Goal: Find specific page/section: Find specific page/section

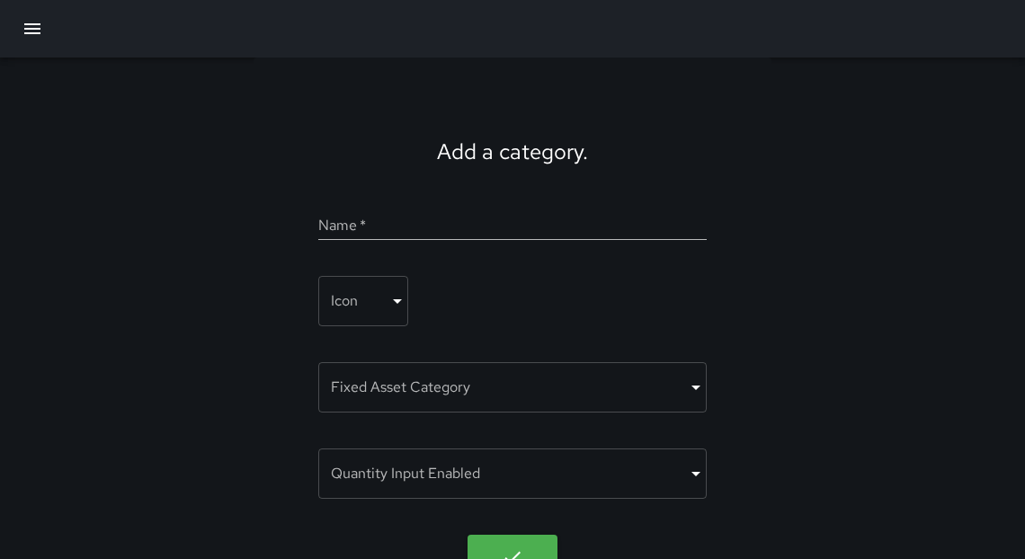
click at [26, 31] on icon "button" at bounding box center [33, 29] width 22 height 22
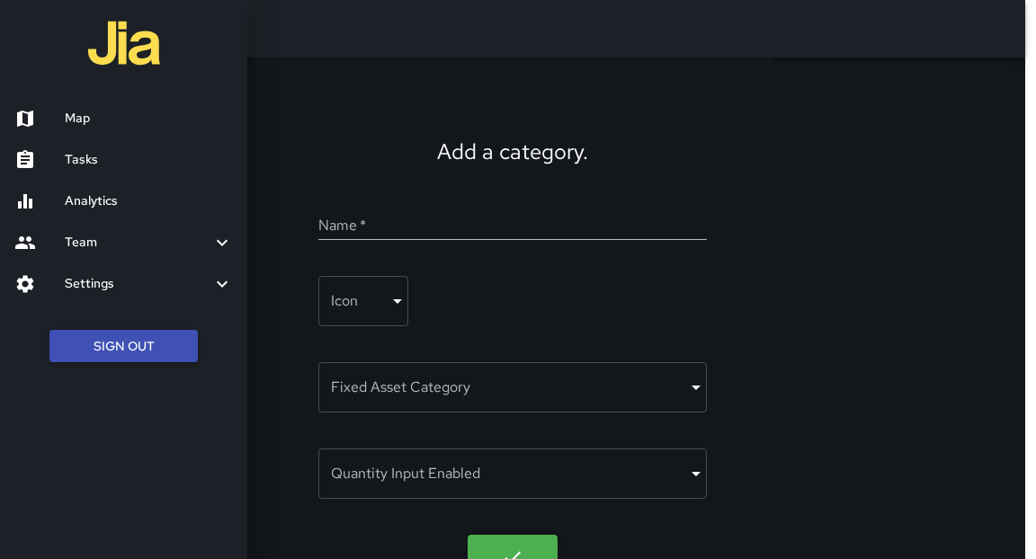
click at [84, 160] on h6 "Tasks" at bounding box center [149, 160] width 168 height 20
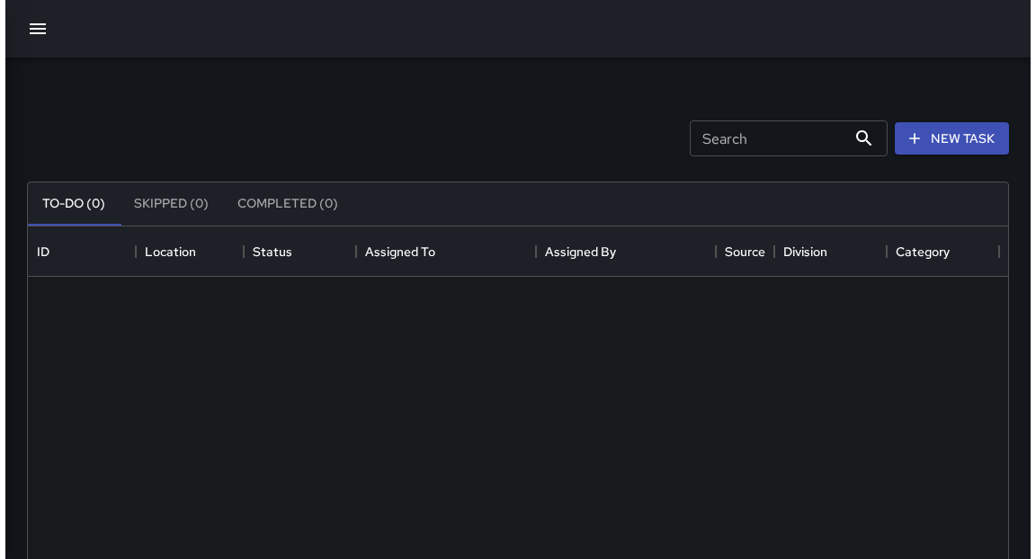
scroll to position [751, 969]
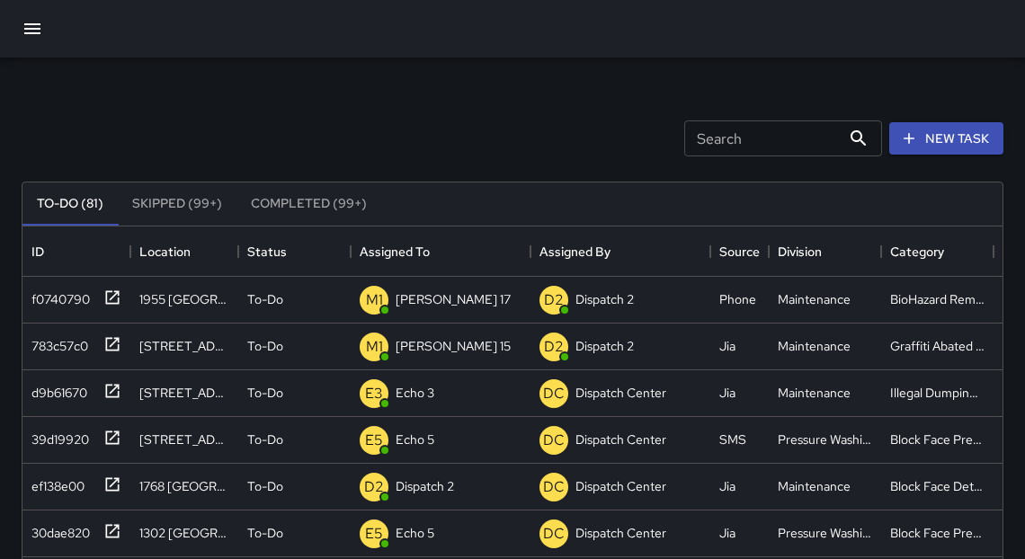
click at [31, 38] on icon "button" at bounding box center [33, 29] width 22 height 22
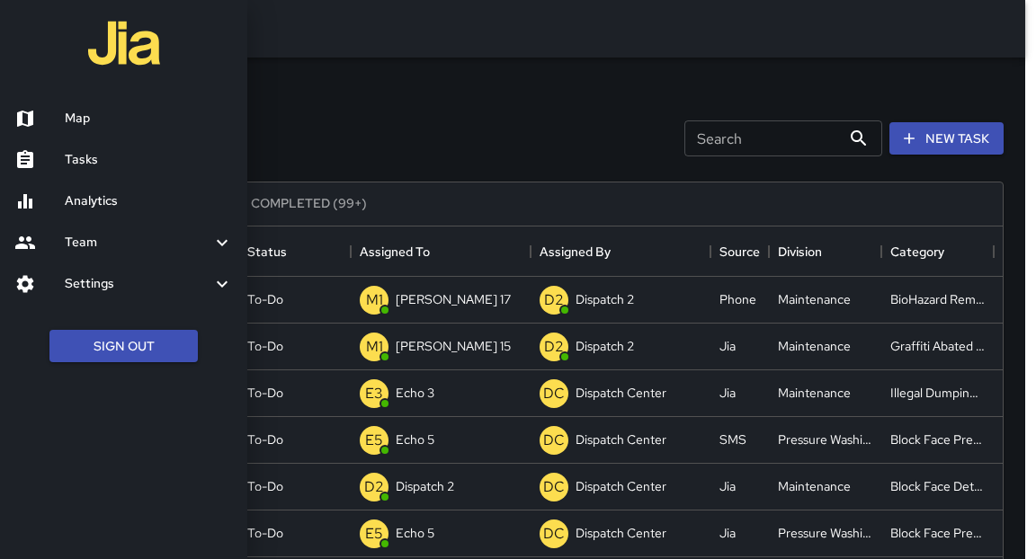
click at [79, 121] on h6 "Map" at bounding box center [149, 119] width 168 height 20
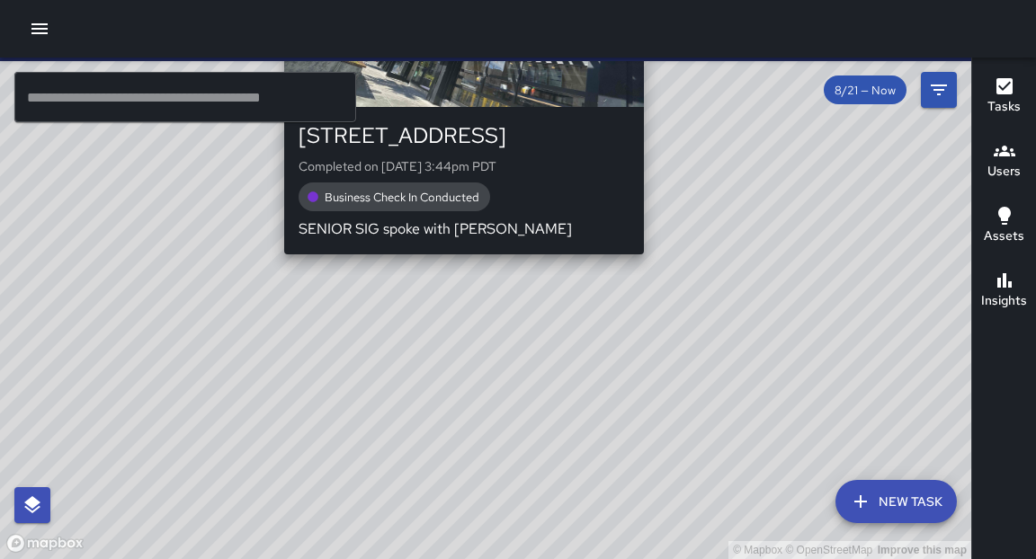
drag, startPoint x: 545, startPoint y: 377, endPoint x: 647, endPoint y: 264, distance: 152.1
click at [647, 264] on div "© Mapbox © OpenStreetMap Improve this map S1 Sierra [GEOGRAPHIC_DATA][STREET_AD…" at bounding box center [485, 309] width 971 height 502
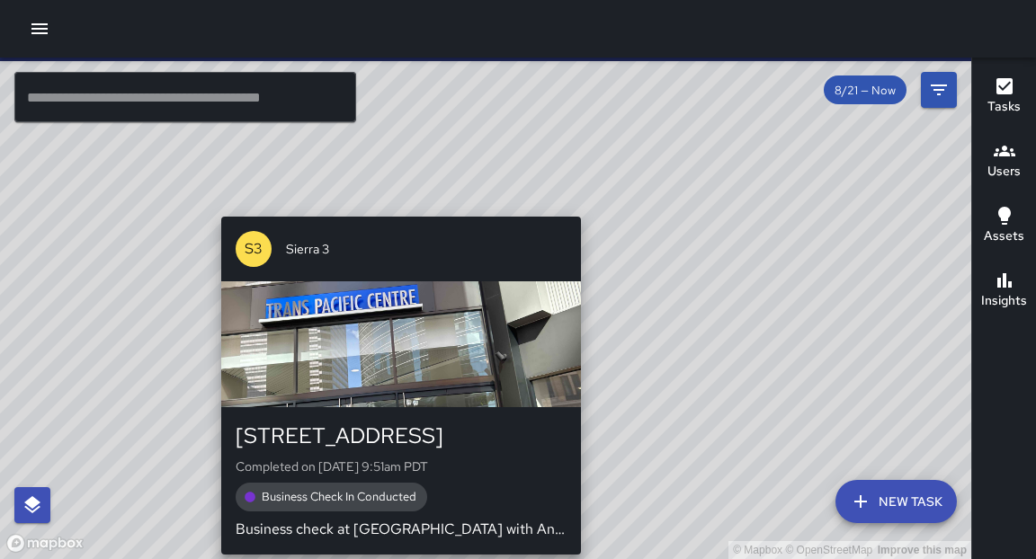
drag, startPoint x: 441, startPoint y: 458, endPoint x: 394, endPoint y: 556, distance: 109.0
click at [394, 556] on div "© Mapbox © OpenStreetMap Improve this map S3 Sierra 3 [STREET_ADDRESS] Complete…" at bounding box center [485, 309] width 971 height 502
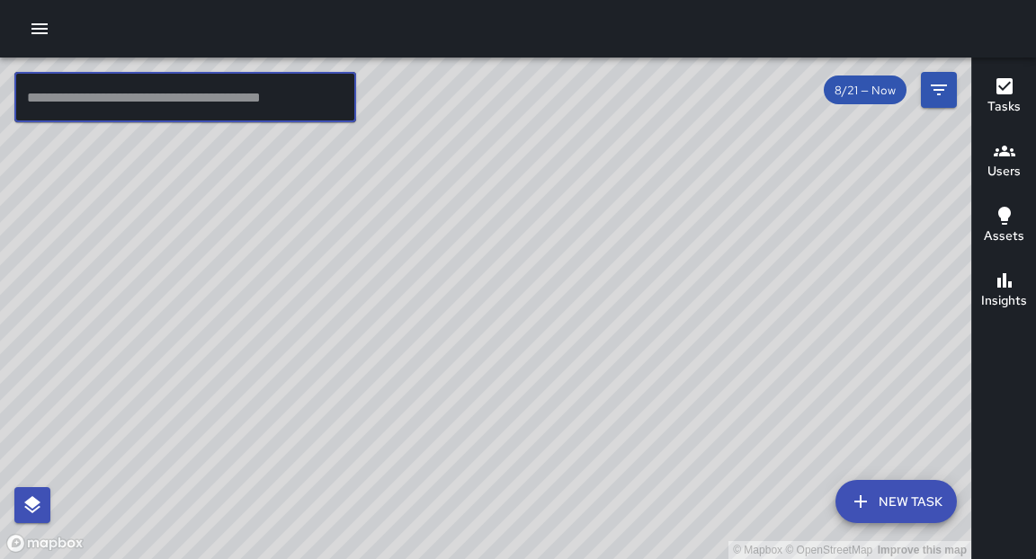
click at [182, 111] on input "text" at bounding box center [185, 97] width 342 height 50
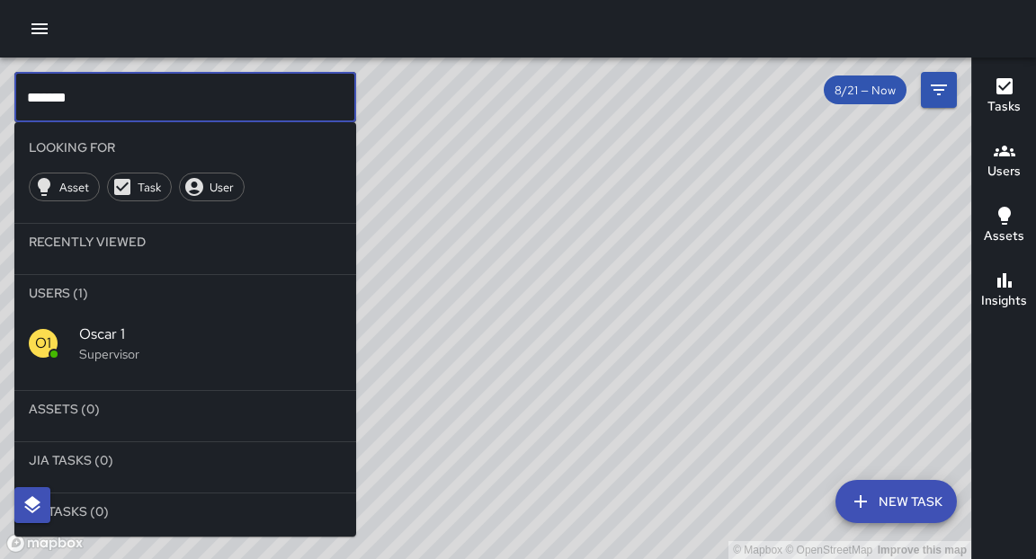
type input "*******"
click at [102, 348] on p "Supervisor" at bounding box center [210, 354] width 262 height 18
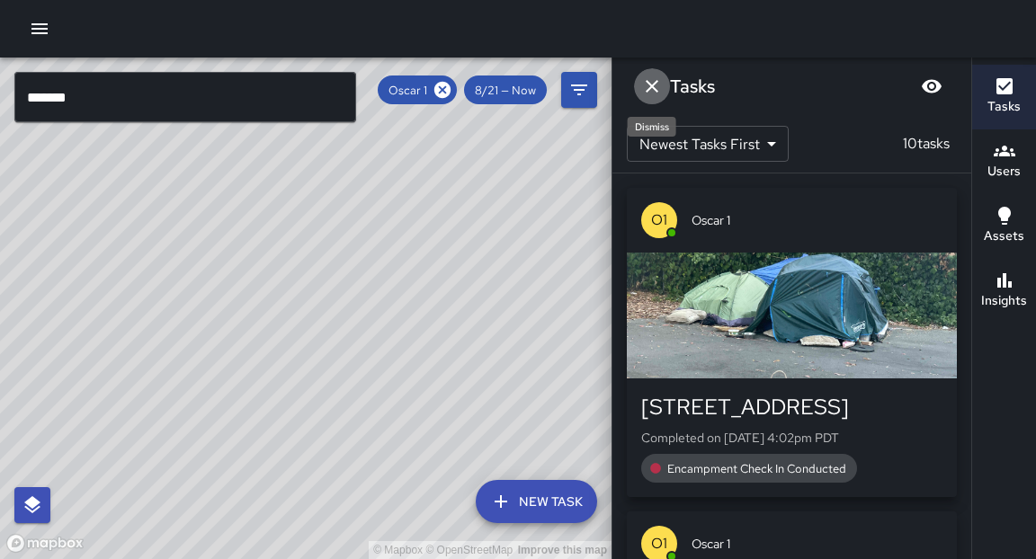
click at [661, 88] on icon "Dismiss" at bounding box center [652, 87] width 22 height 22
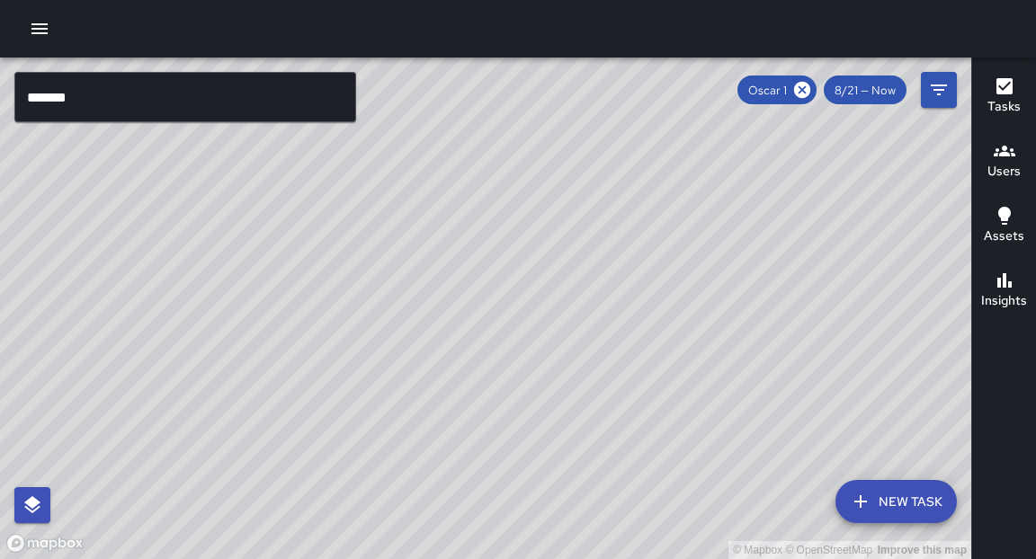
drag, startPoint x: 648, startPoint y: 287, endPoint x: 486, endPoint y: 486, distance: 256.9
click at [486, 486] on div "© Mapbox © OpenStreetMap Improve this map" at bounding box center [485, 309] width 971 height 502
click at [662, 382] on div "© Mapbox © OpenStreetMap Improve this map" at bounding box center [485, 309] width 971 height 502
click at [496, 310] on div "© Mapbox © OpenStreetMap Improve this map" at bounding box center [485, 309] width 971 height 502
drag, startPoint x: 494, startPoint y: 423, endPoint x: 513, endPoint y: 330, distance: 95.4
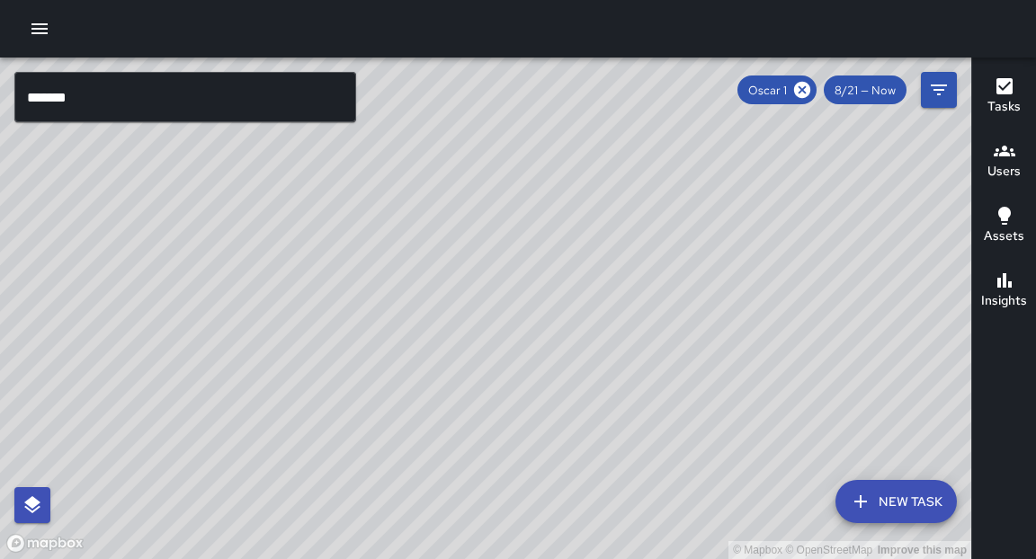
click at [513, 330] on div "© Mapbox © OpenStreetMap Improve this map" at bounding box center [485, 309] width 971 height 502
drag, startPoint x: 520, startPoint y: 342, endPoint x: 528, endPoint y: 311, distance: 31.6
click at [528, 310] on div "© Mapbox © OpenStreetMap Improve this map" at bounding box center [485, 309] width 971 height 502
drag, startPoint x: 566, startPoint y: 306, endPoint x: 573, endPoint y: 289, distance: 18.2
click at [573, 289] on div "© Mapbox © OpenStreetMap Improve this map" at bounding box center [485, 309] width 971 height 502
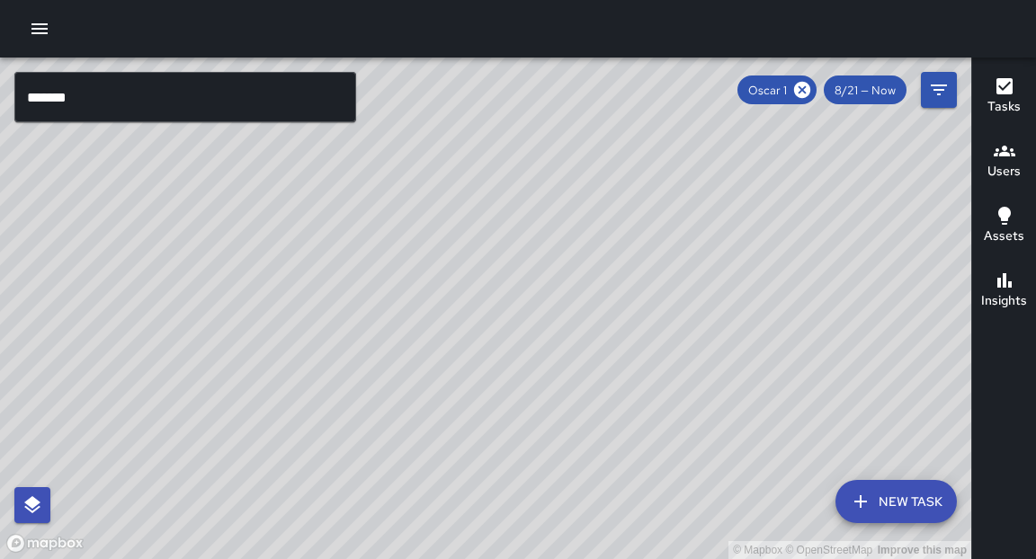
drag, startPoint x: 384, startPoint y: 373, endPoint x: 390, endPoint y: 319, distance: 54.3
click at [390, 319] on div "© Mapbox © OpenStreetMap Improve this map" at bounding box center [485, 309] width 971 height 502
drag, startPoint x: 400, startPoint y: 283, endPoint x: 404, endPoint y: 244, distance: 39.7
click at [404, 244] on div "© Mapbox © OpenStreetMap Improve this map" at bounding box center [485, 309] width 971 height 502
click at [589, 190] on div "© Mapbox © OpenStreetMap Improve this map" at bounding box center [485, 309] width 971 height 502
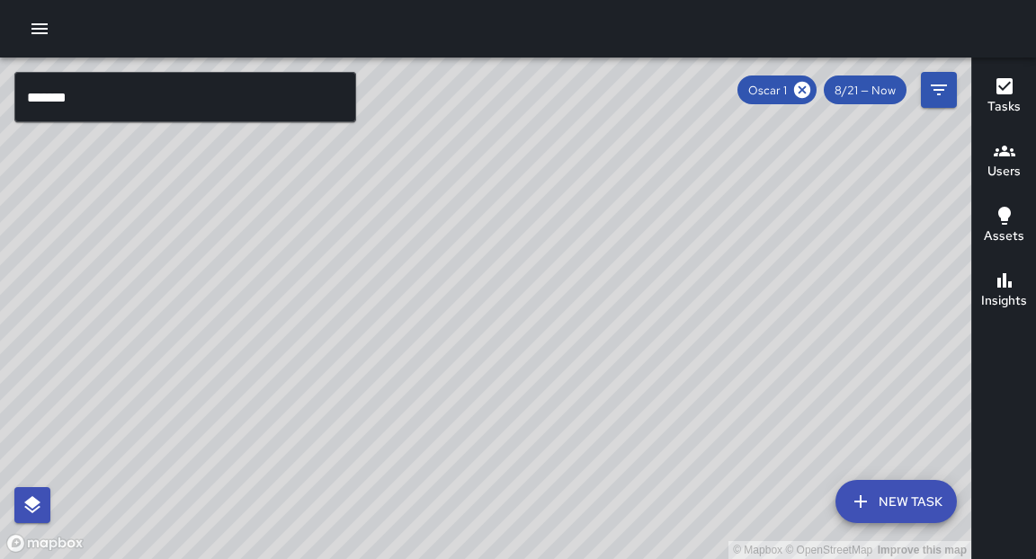
drag, startPoint x: 518, startPoint y: 249, endPoint x: 538, endPoint y: 227, distance: 29.9
click at [538, 227] on div "© Mapbox © OpenStreetMap Improve this map" at bounding box center [485, 309] width 971 height 502
drag, startPoint x: 519, startPoint y: 261, endPoint x: 562, endPoint y: 218, distance: 60.4
click at [562, 218] on div "© Mapbox © OpenStreetMap Improve this map" at bounding box center [485, 309] width 971 height 502
click at [803, 92] on icon at bounding box center [802, 90] width 16 height 16
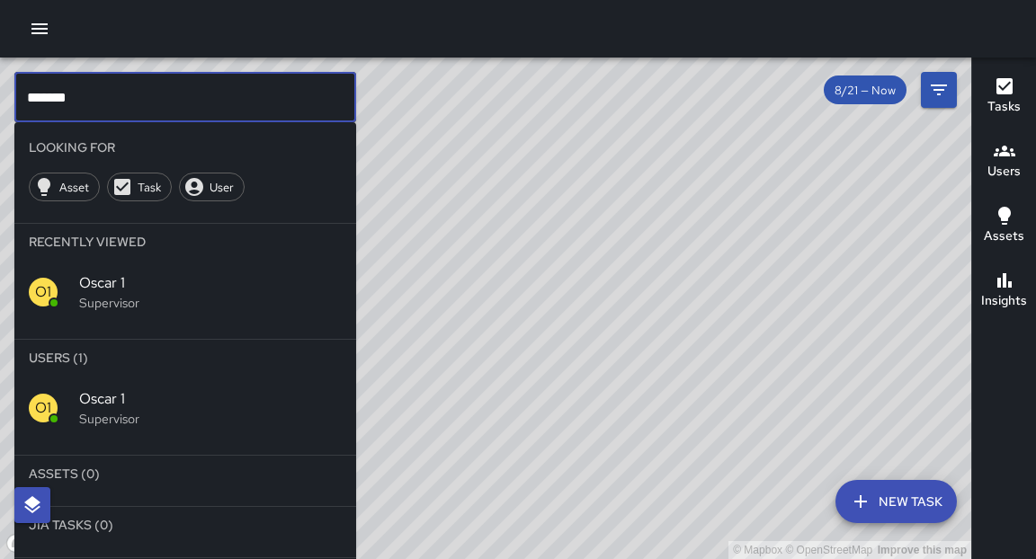
click at [113, 100] on input "*******" at bounding box center [185, 97] width 342 height 50
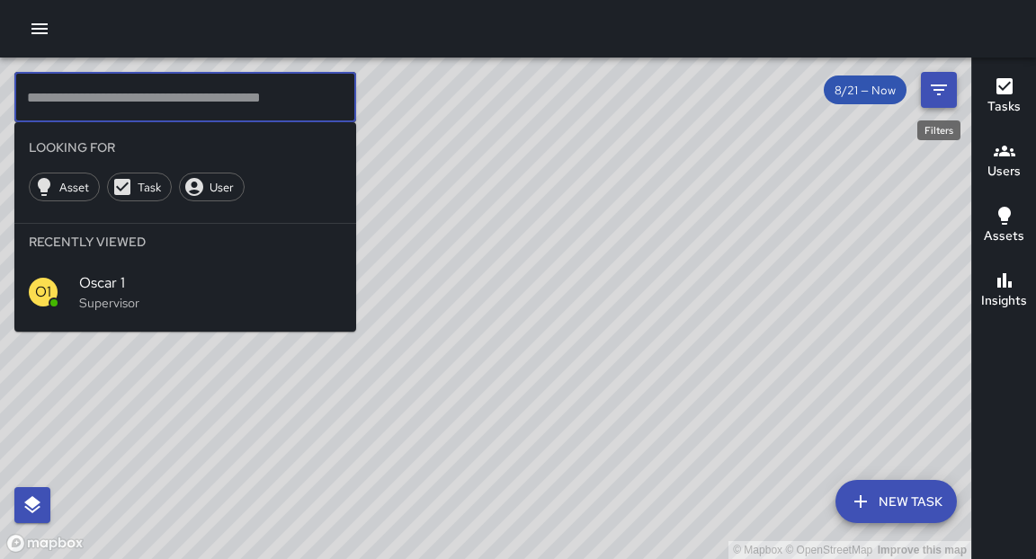
click at [941, 92] on icon "Filters" at bounding box center [939, 90] width 22 height 22
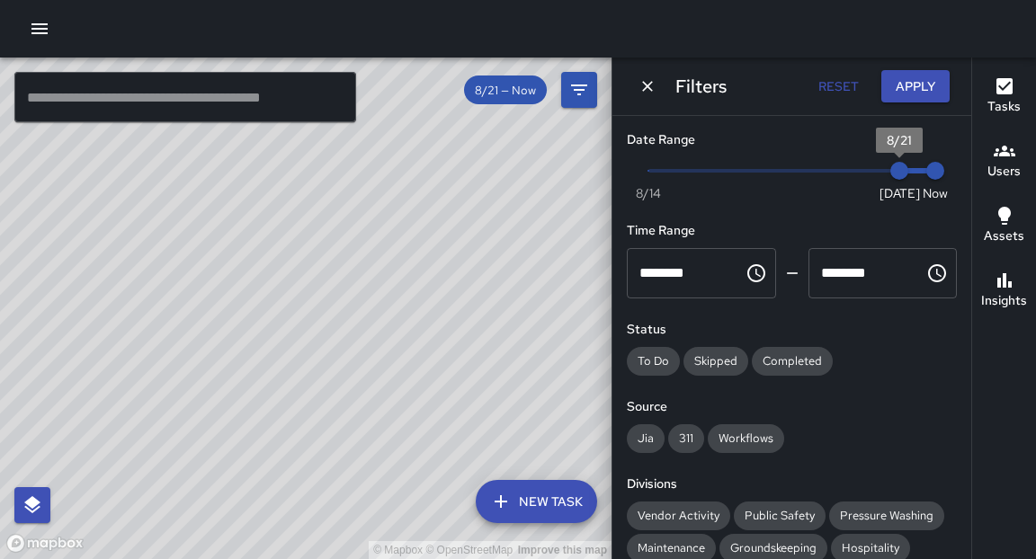
type input "*"
click at [890, 170] on span "8/21" at bounding box center [899, 171] width 18 height 18
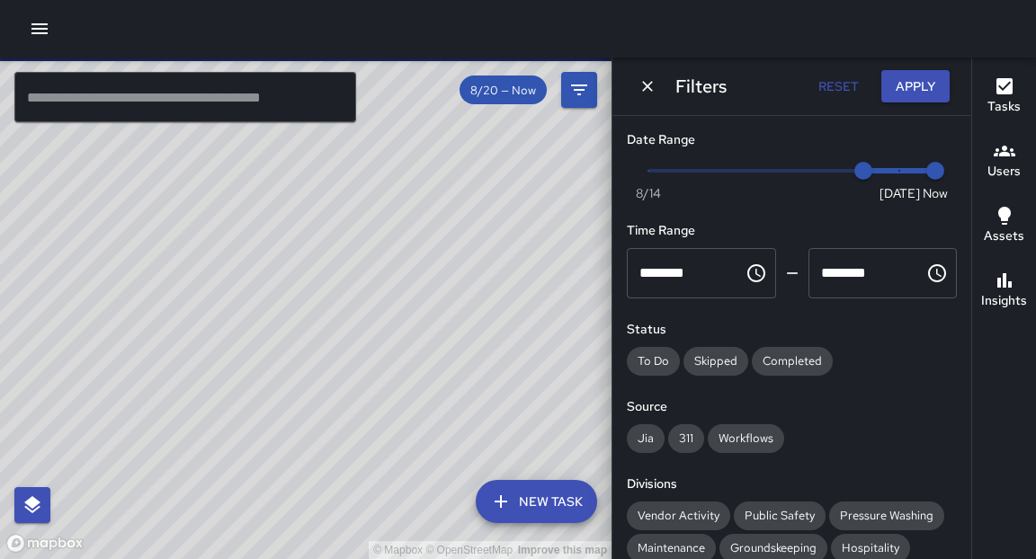
click at [195, 99] on input "text" at bounding box center [185, 97] width 342 height 50
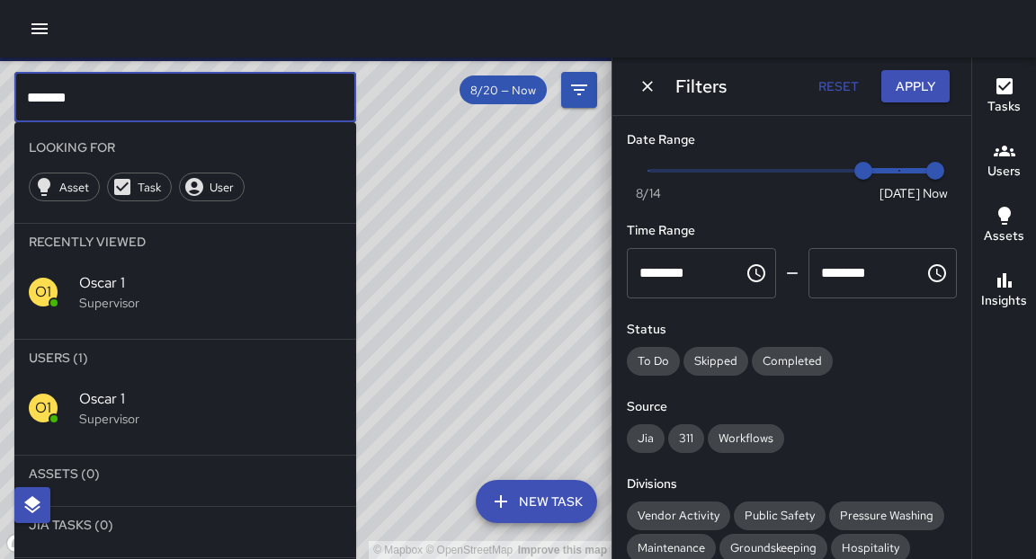
type input "*******"
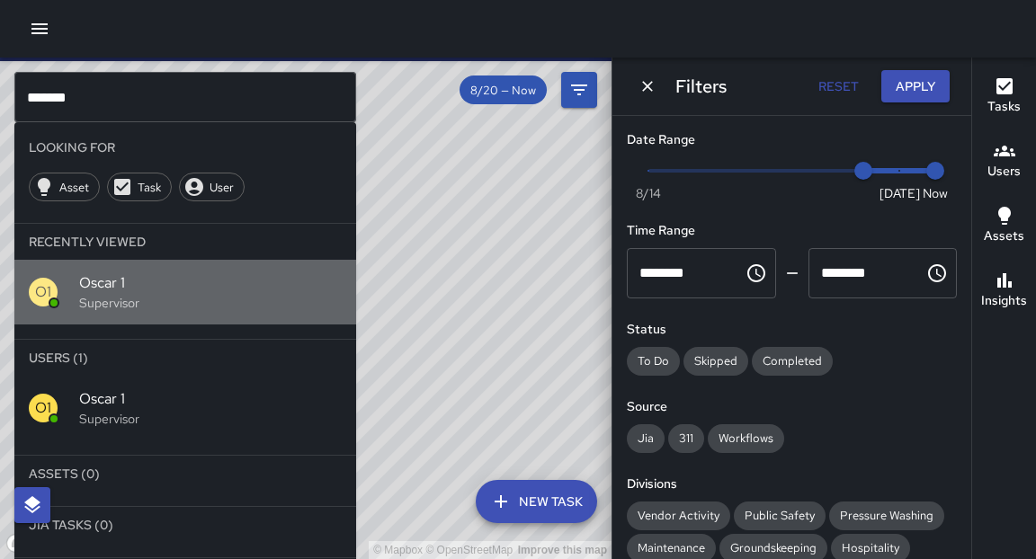
click at [102, 298] on p "Supervisor" at bounding box center [210, 303] width 262 height 18
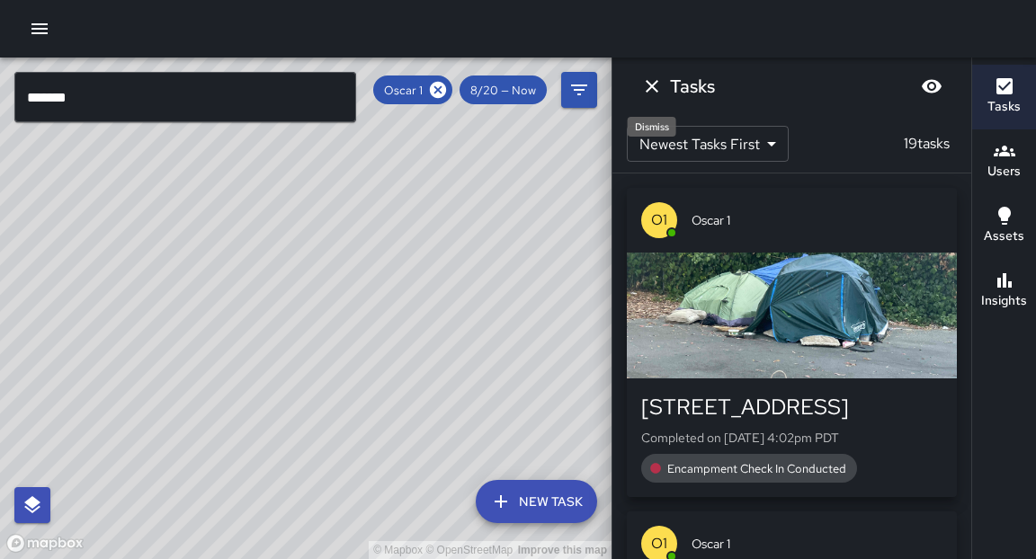
click at [652, 87] on icon "Dismiss" at bounding box center [651, 86] width 13 height 13
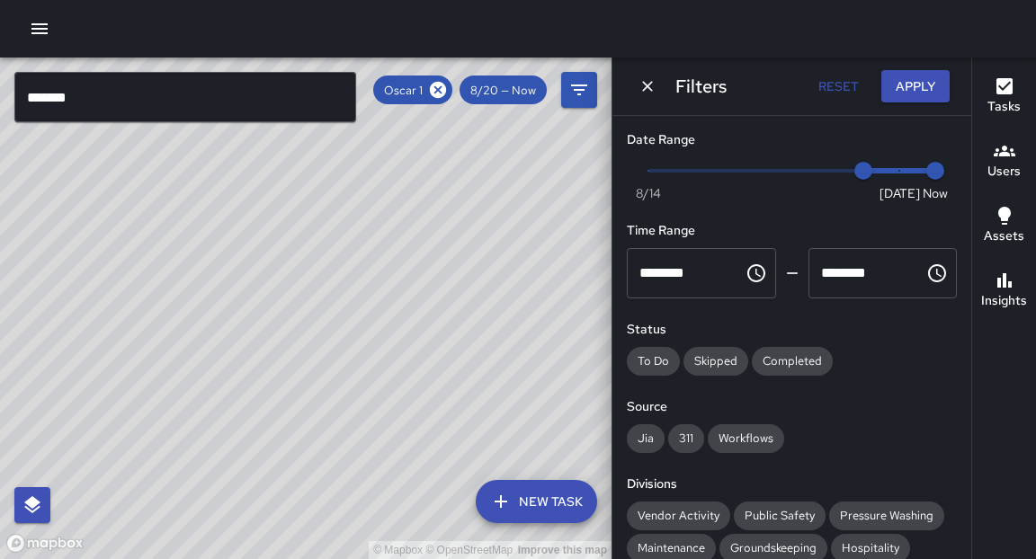
drag, startPoint x: 507, startPoint y: 233, endPoint x: 539, endPoint y: 238, distance: 32.8
click at [539, 238] on div "© Mapbox © OpenStreetMap Improve this map" at bounding box center [305, 309] width 611 height 502
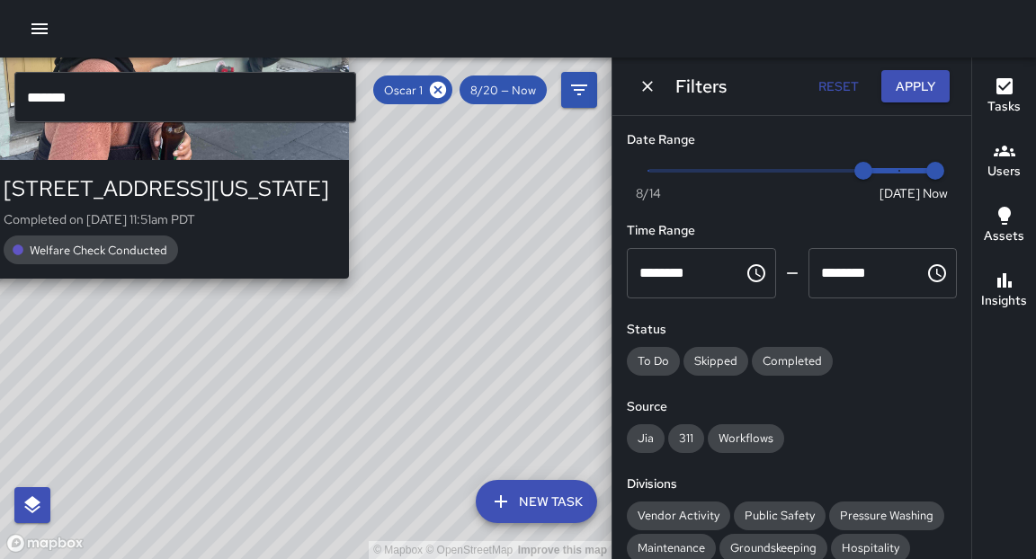
click at [357, 290] on div "© Mapbox © OpenStreetMap Improve this map O1 Oscar [GEOGRAPHIC_DATA][STREET_ADD…" at bounding box center [305, 309] width 611 height 502
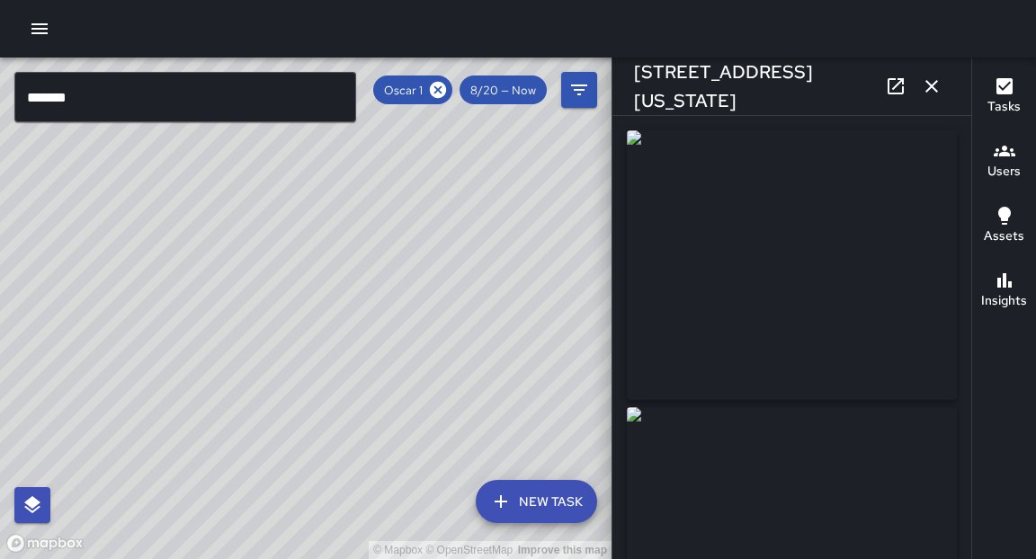
type input "**********"
click at [434, 96] on icon at bounding box center [438, 90] width 16 height 16
click at [932, 89] on icon "button" at bounding box center [931, 87] width 22 height 22
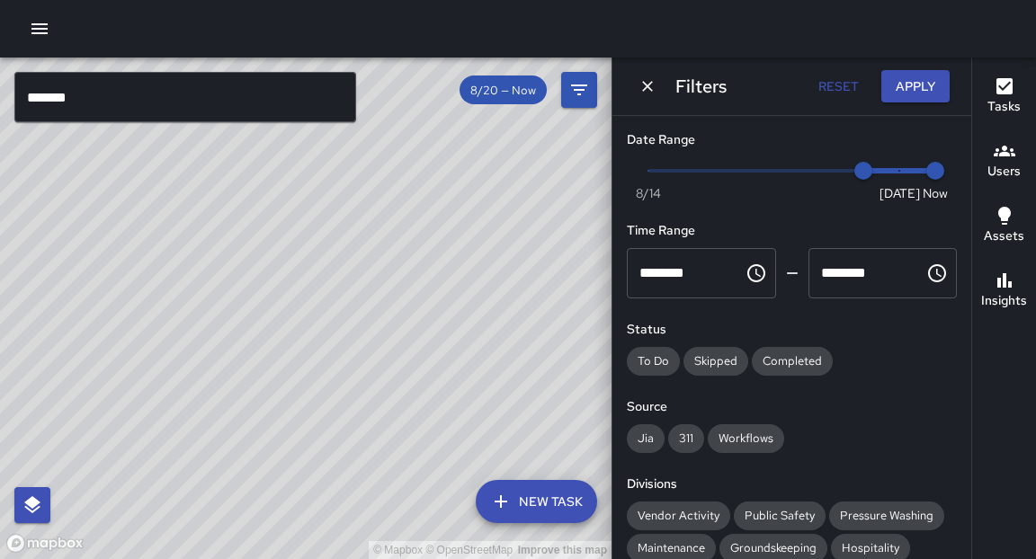
click at [559, 191] on div "© Mapbox © OpenStreetMap Improve this map" at bounding box center [305, 309] width 611 height 502
drag, startPoint x: 253, startPoint y: 220, endPoint x: 201, endPoint y: 296, distance: 91.3
click at [201, 296] on div "© Mapbox © OpenStreetMap Improve this map" at bounding box center [305, 309] width 611 height 502
drag, startPoint x: 351, startPoint y: 182, endPoint x: 332, endPoint y: 247, distance: 67.7
click at [332, 247] on div "© Mapbox © OpenStreetMap Improve this map" at bounding box center [305, 309] width 611 height 502
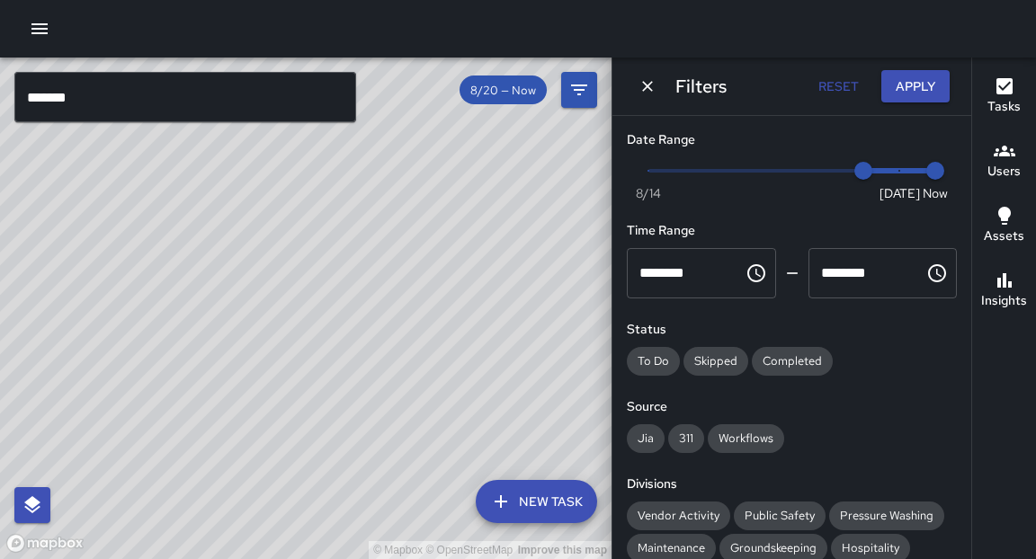
click at [332, 247] on div "© Mapbox © OpenStreetMap Improve this map" at bounding box center [305, 309] width 611 height 502
drag, startPoint x: 340, startPoint y: 175, endPoint x: 276, endPoint y: 236, distance: 88.4
click at [276, 236] on div "© Mapbox © OpenStreetMap Improve this map" at bounding box center [305, 309] width 611 height 502
drag, startPoint x: 222, startPoint y: 301, endPoint x: 238, endPoint y: 222, distance: 80.7
click at [238, 222] on div "© Mapbox © OpenStreetMap Improve this map" at bounding box center [305, 309] width 611 height 502
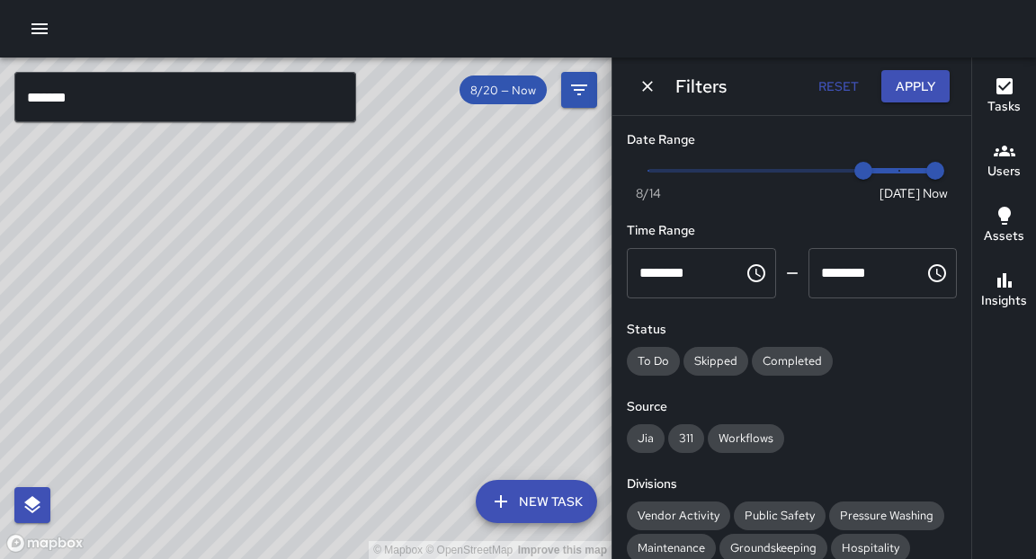
drag, startPoint x: 194, startPoint y: 292, endPoint x: 200, endPoint y: 235, distance: 57.8
click at [200, 235] on div "© Mapbox © OpenStreetMap Improve this map" at bounding box center [305, 309] width 611 height 502
drag, startPoint x: 184, startPoint y: 279, endPoint x: 183, endPoint y: 255, distance: 23.4
click at [183, 255] on div "© Mapbox © OpenStreetMap Improve this map" at bounding box center [305, 309] width 611 height 502
